Goal: Transaction & Acquisition: Purchase product/service

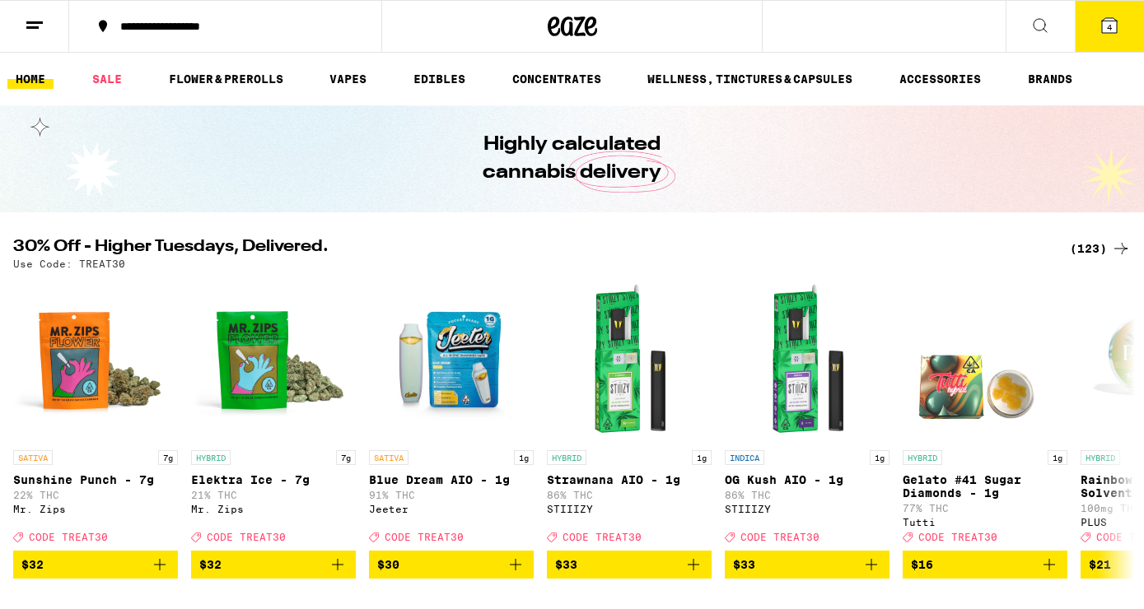
click at [1091, 246] on div "(123)" at bounding box center [1100, 249] width 61 height 20
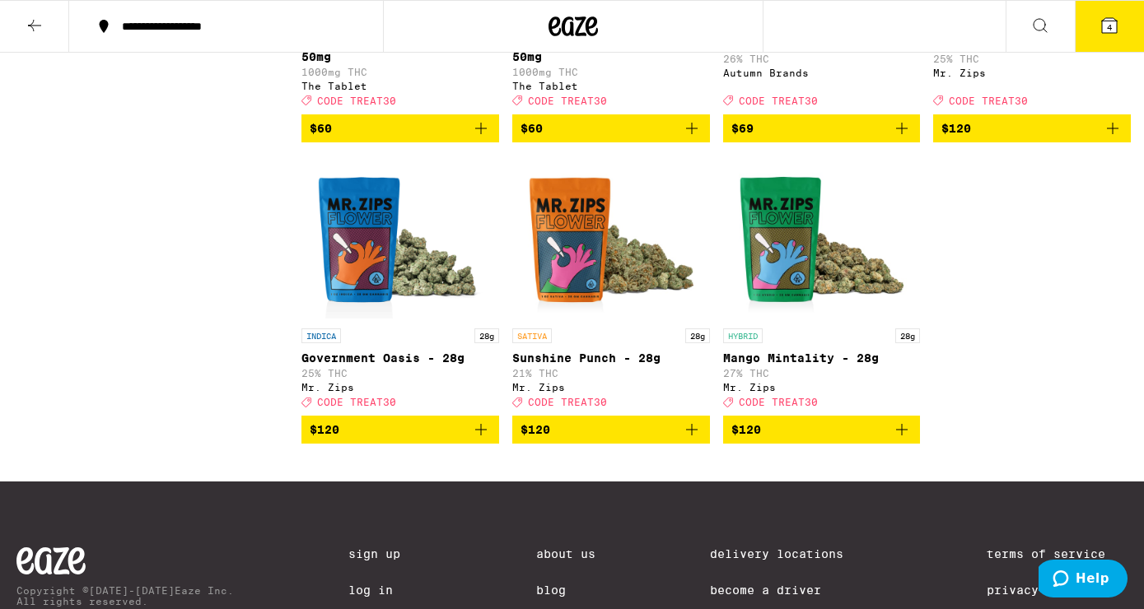
scroll to position [9933, 0]
